Goal: Task Accomplishment & Management: Manage account settings

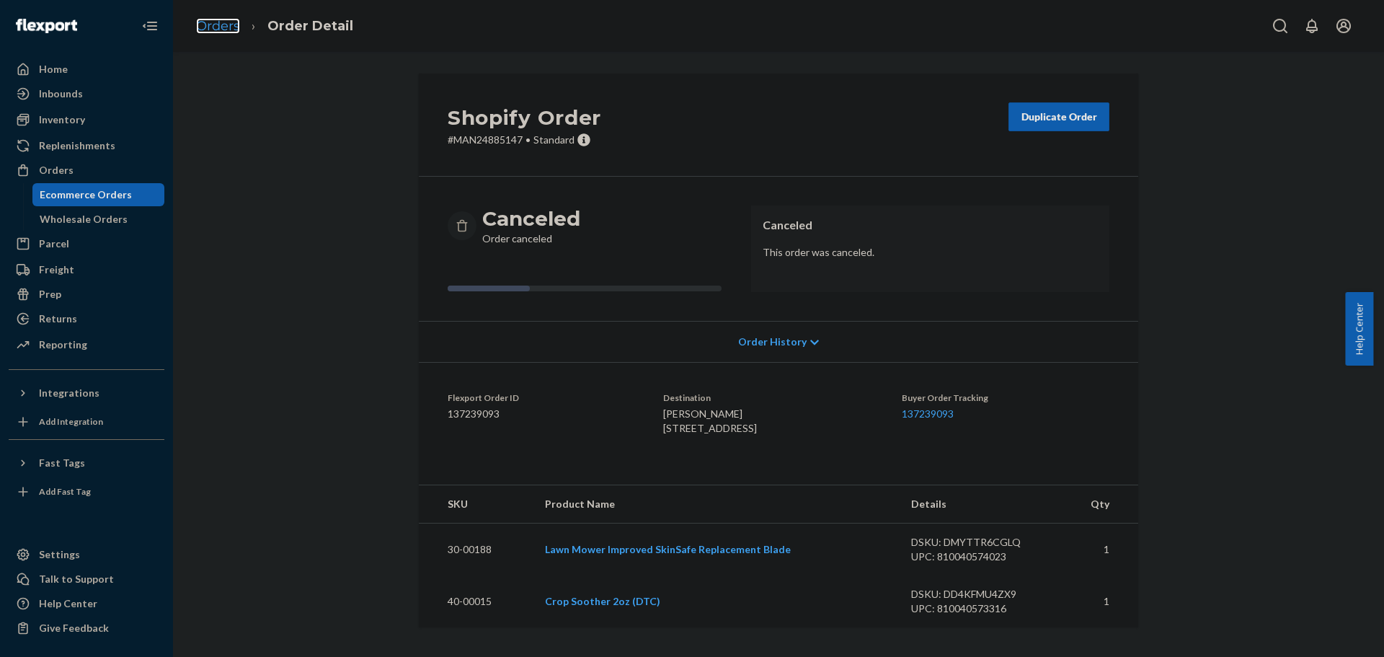
click at [219, 26] on link "Orders" at bounding box center [218, 26] width 44 height 16
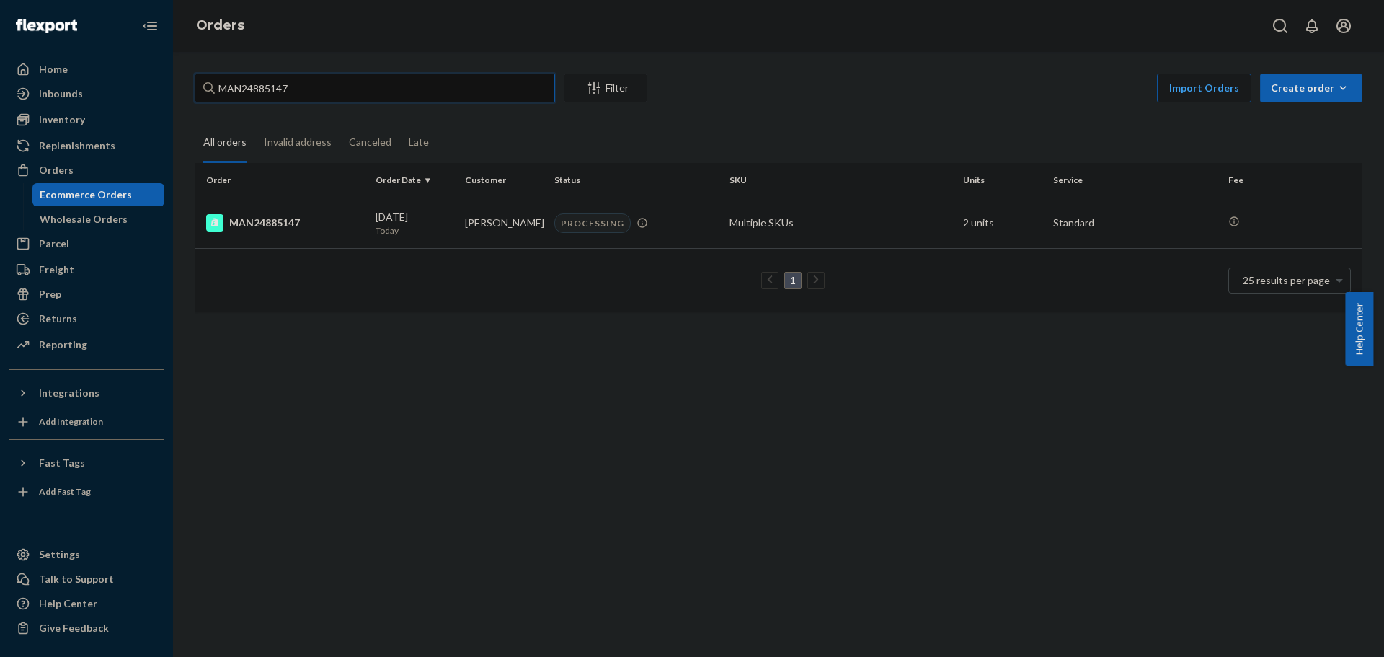
click at [395, 97] on input "MAN24885147" at bounding box center [375, 88] width 360 height 29
paste input "415"
type input "MAN24885415"
click at [275, 220] on div "MAN24885415" at bounding box center [285, 222] width 158 height 17
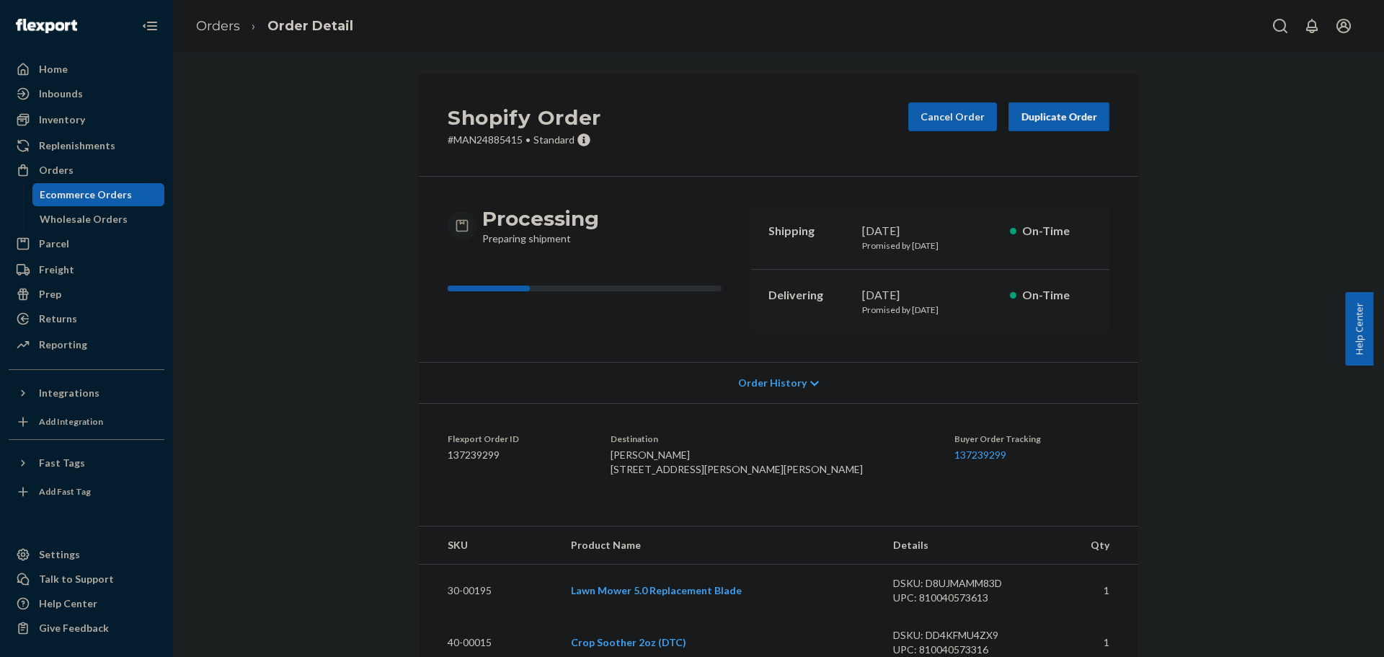
click at [323, 378] on div "Shopify Order # MAN24885415 • Standard Cancel Order Duplicate Order Processing …" at bounding box center [778, 544] width 1189 height 941
click at [963, 125] on button "Cancel Order" at bounding box center [952, 116] width 89 height 29
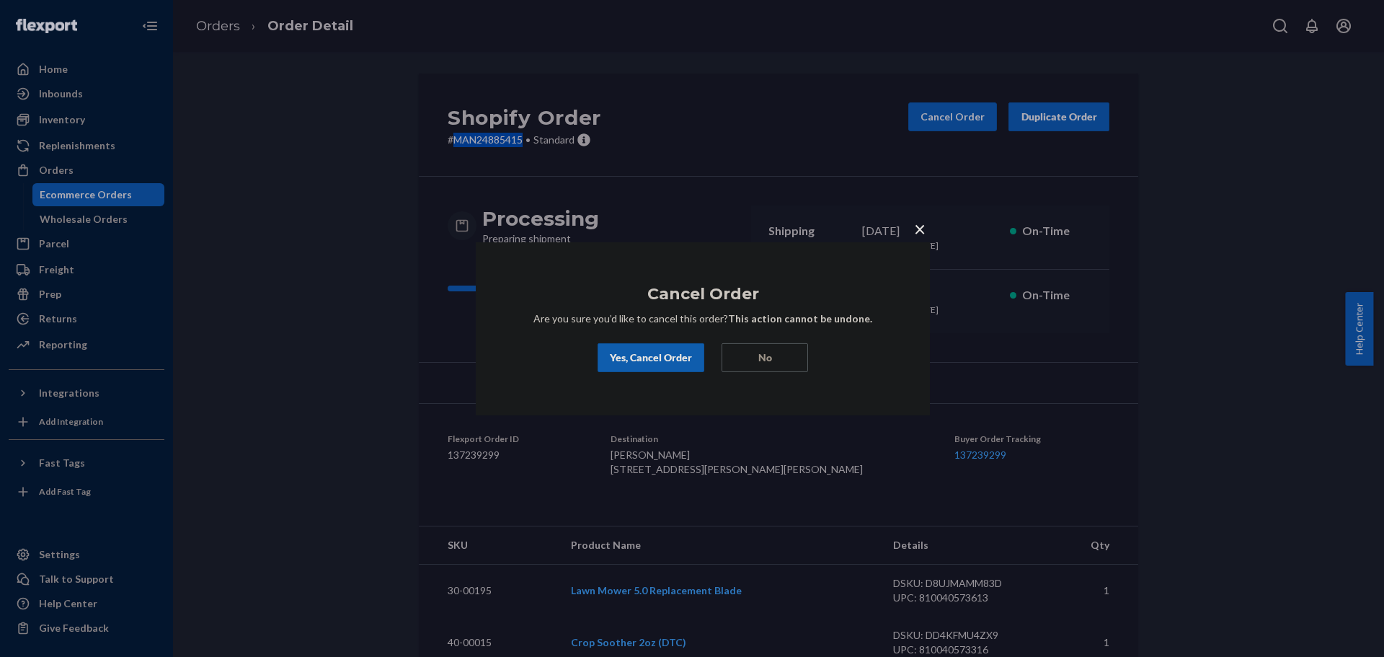
click at [638, 355] on div "Yes, Cancel Order" at bounding box center [651, 357] width 82 height 14
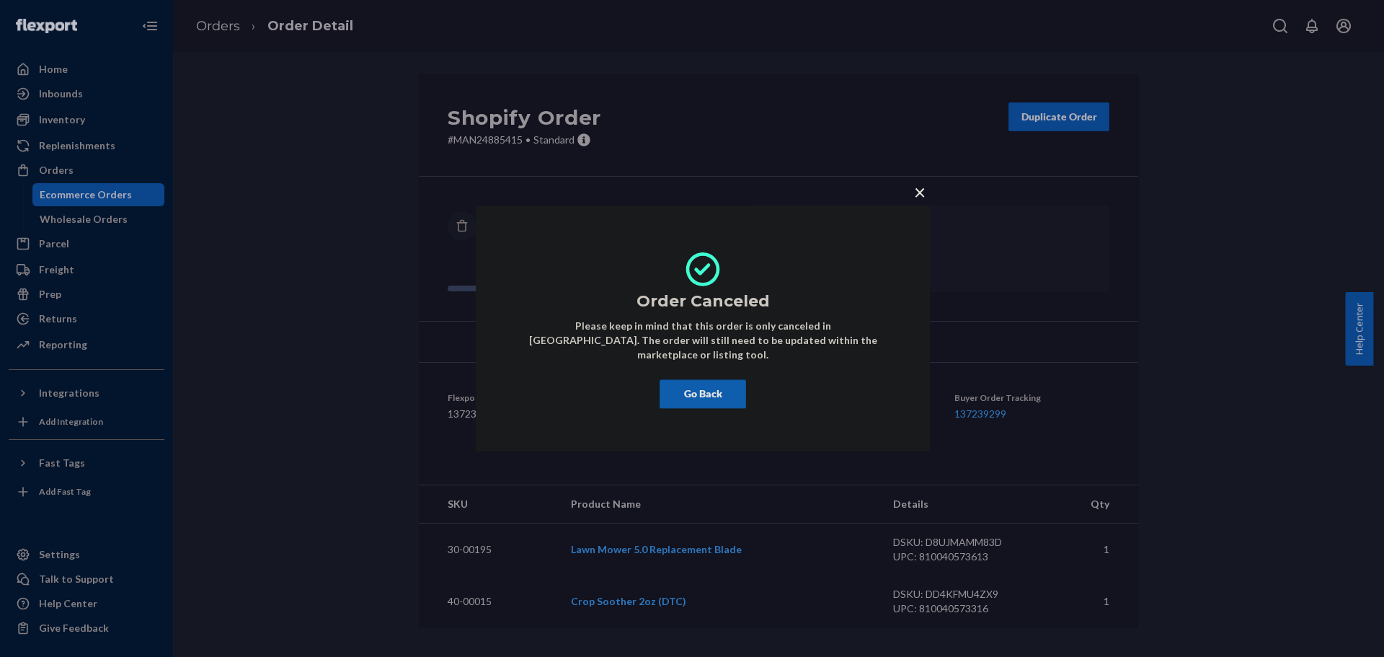
click at [924, 200] on span "×" at bounding box center [920, 191] width 12 height 25
